Goal: Task Accomplishment & Management: Manage account settings

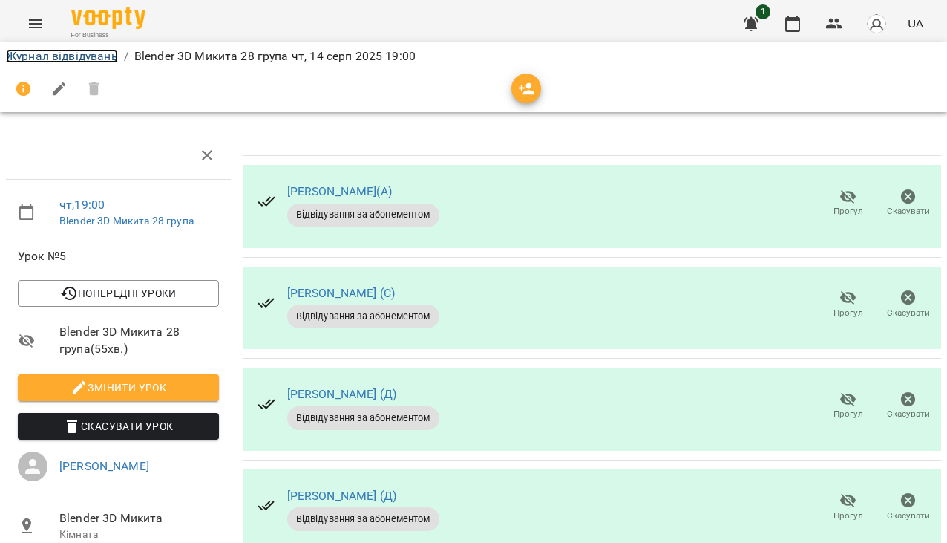
drag, startPoint x: 56, startPoint y: 52, endPoint x: 40, endPoint y: 57, distance: 16.4
click at [56, 52] on link "Журнал відвідувань" at bounding box center [62, 56] width 112 height 14
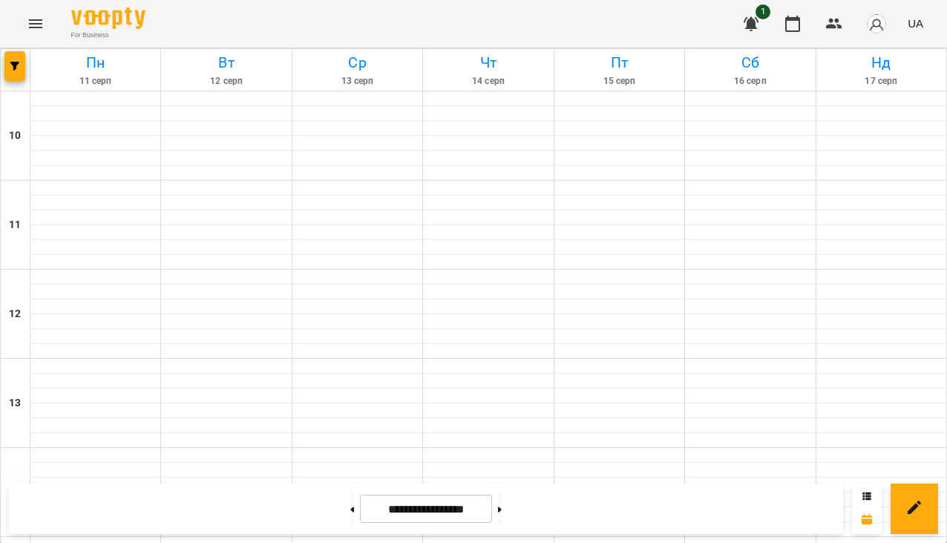
scroll to position [742, 0]
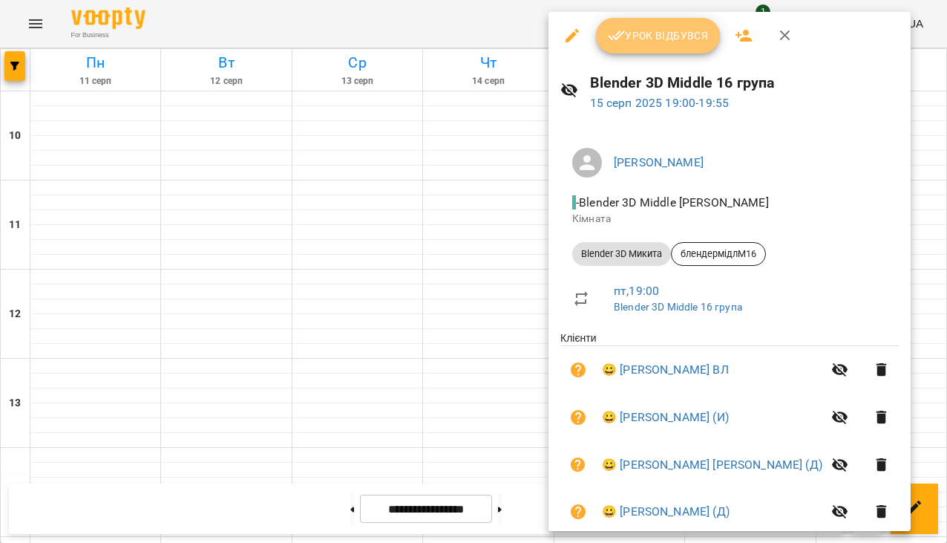
click at [636, 28] on span "Урок відбувся" at bounding box center [658, 36] width 101 height 18
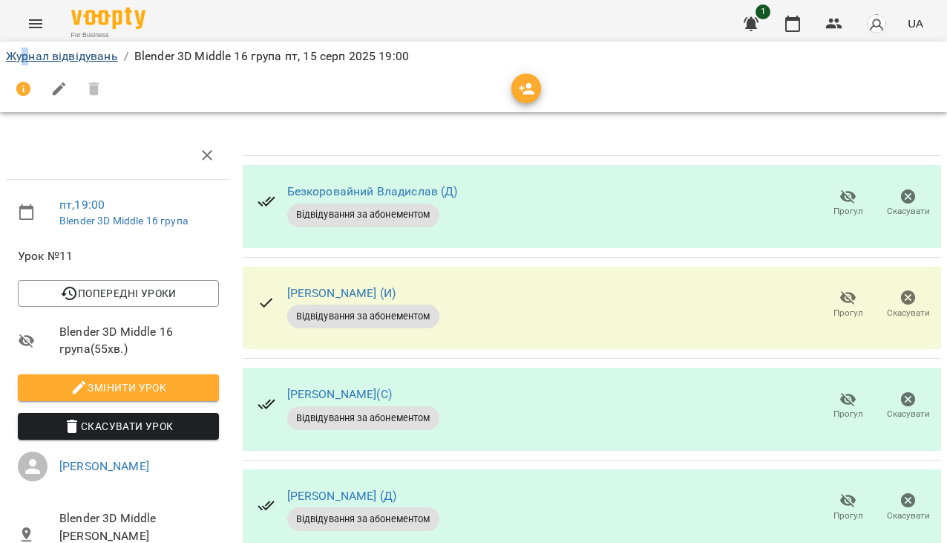
click at [29, 54] on div "Журнал відвідувань / Blender 3D Middle 16 група пт, 15 серп 2025 19:00" at bounding box center [473, 77] width 953 height 76
click at [48, 49] on link "Журнал відвідувань" at bounding box center [62, 56] width 112 height 14
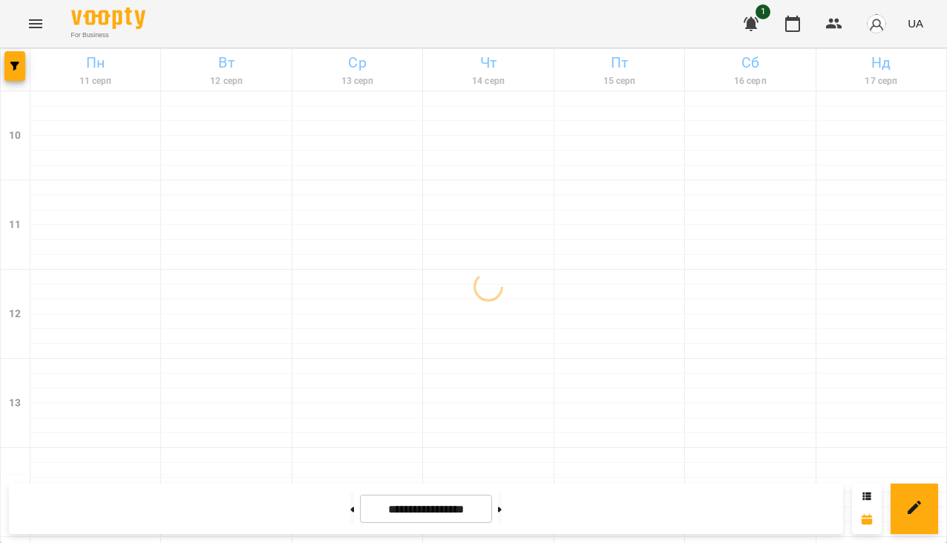
scroll to position [773, 0]
